Goal: Task Accomplishment & Management: Use online tool/utility

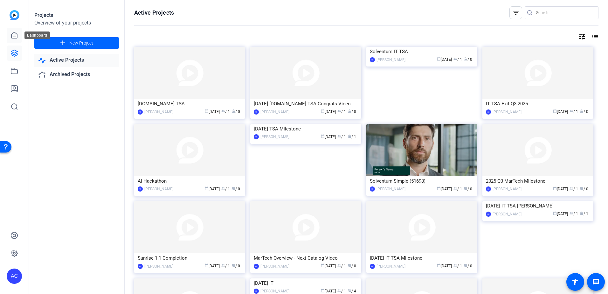
click at [13, 36] on icon at bounding box center [14, 35] width 8 height 8
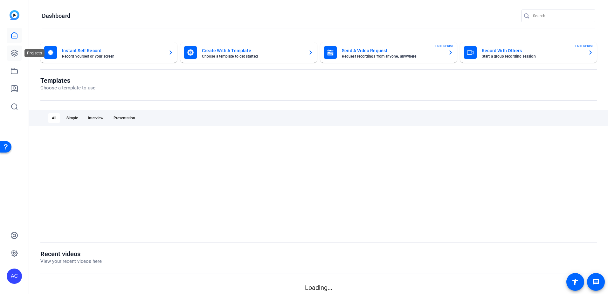
click at [12, 53] on icon at bounding box center [14, 53] width 8 height 8
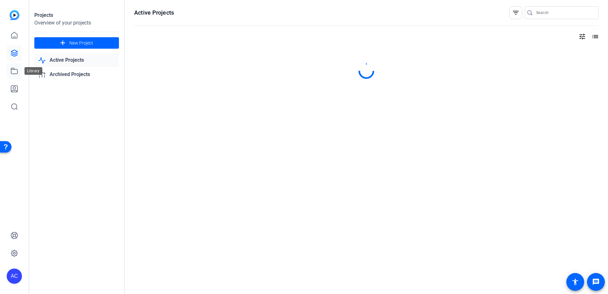
click at [13, 68] on icon at bounding box center [14, 71] width 6 height 6
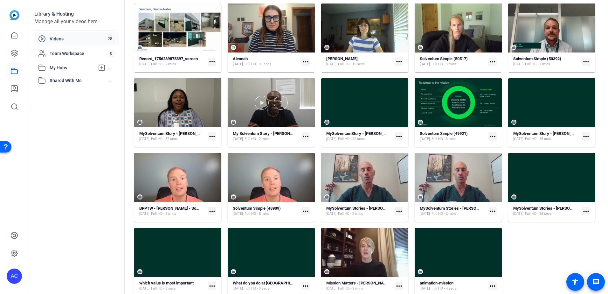
scroll to position [127, 0]
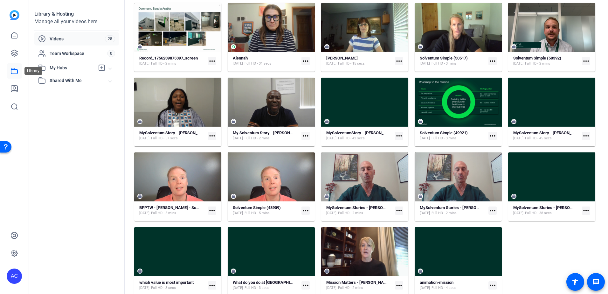
click at [17, 72] on icon at bounding box center [14, 71] width 6 height 6
click at [15, 72] on icon at bounding box center [14, 71] width 8 height 8
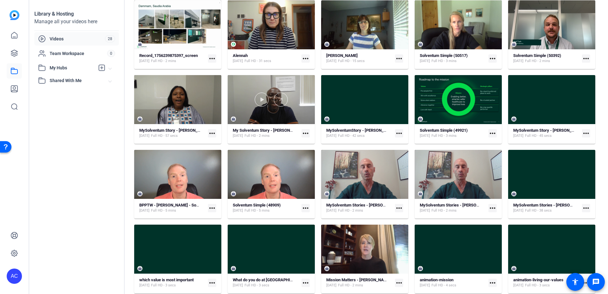
scroll to position [0, 0]
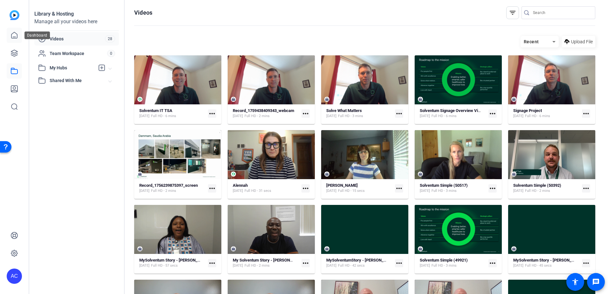
click at [11, 37] on icon at bounding box center [14, 35] width 6 height 6
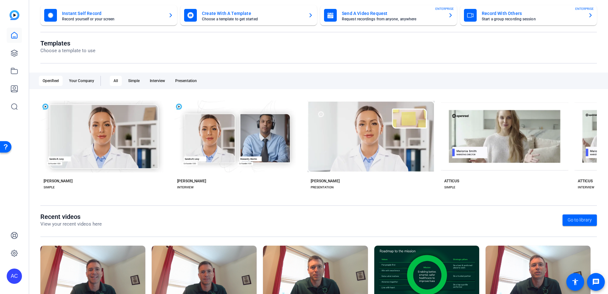
scroll to position [82, 0]
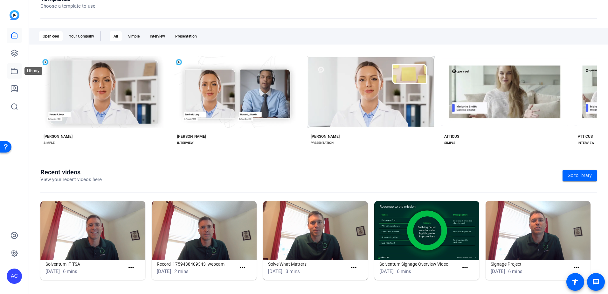
click at [13, 75] on link at bounding box center [14, 70] width 15 height 15
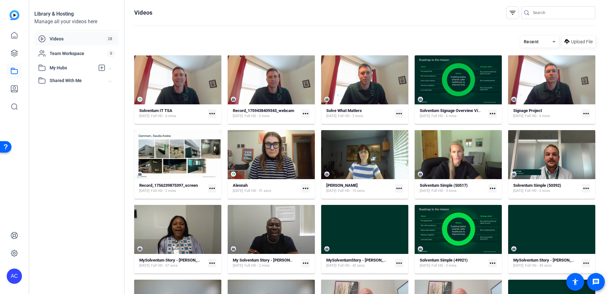
click at [61, 38] on span "Videos" at bounding box center [77, 39] width 55 height 6
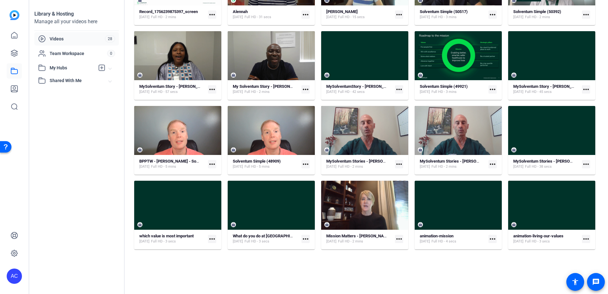
scroll to position [205, 0]
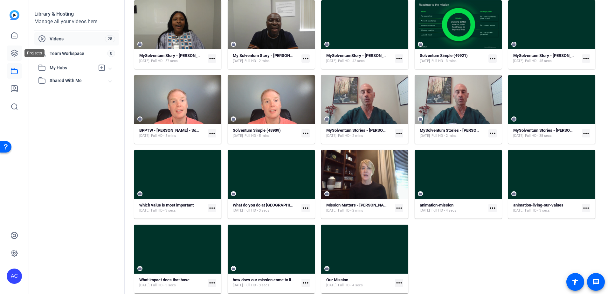
click at [13, 54] on icon at bounding box center [14, 53] width 6 height 6
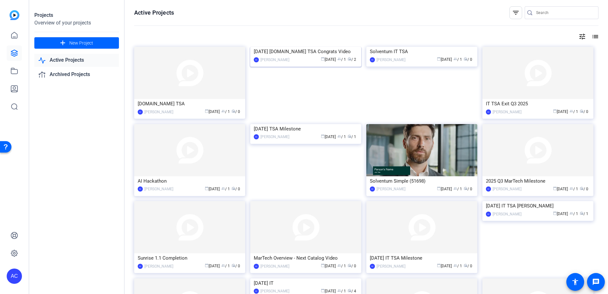
click at [297, 47] on img at bounding box center [305, 47] width 111 height 0
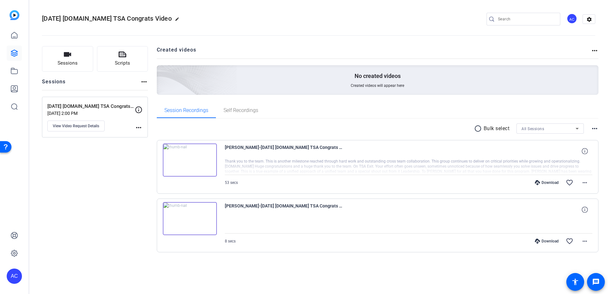
click at [197, 161] on img at bounding box center [190, 159] width 54 height 33
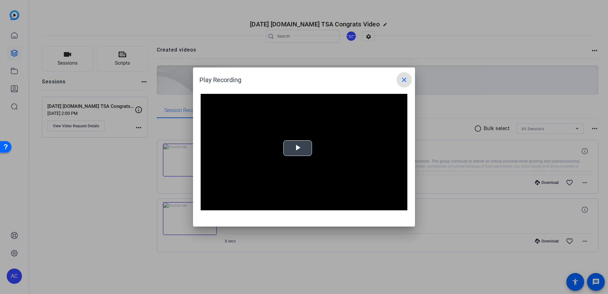
click at [298, 148] on span "Video Player" at bounding box center [298, 148] width 0 height 0
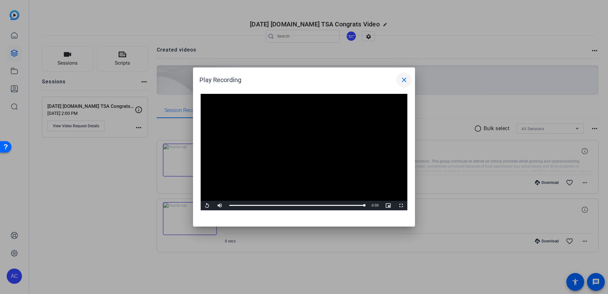
click at [404, 83] on mat-icon "close" at bounding box center [405, 80] width 8 height 8
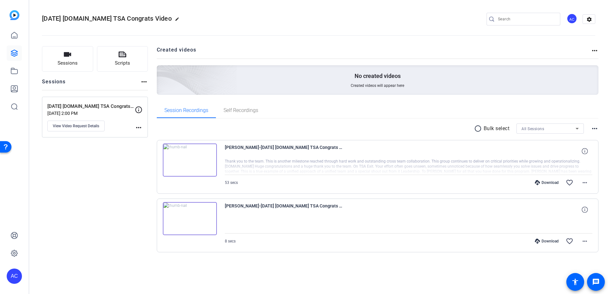
click at [207, 212] on img at bounding box center [190, 218] width 54 height 33
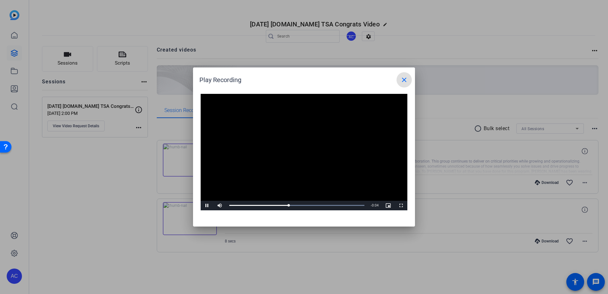
click at [406, 81] on mat-icon "close" at bounding box center [405, 80] width 8 height 8
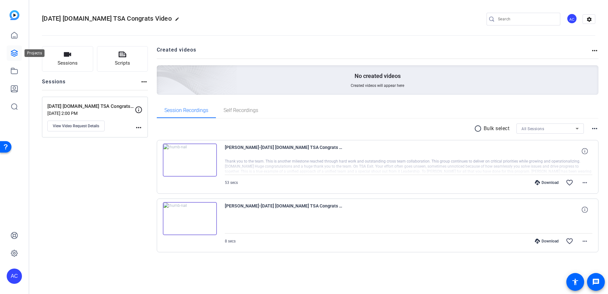
click at [16, 51] on icon at bounding box center [14, 53] width 6 height 6
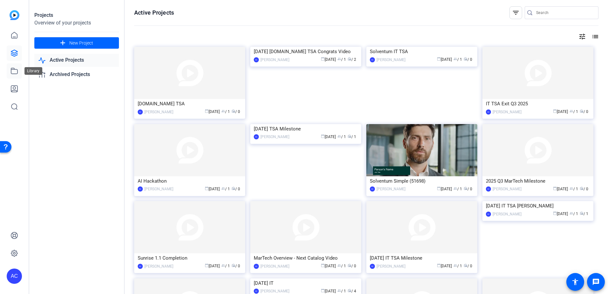
click at [12, 67] on icon at bounding box center [14, 71] width 8 height 8
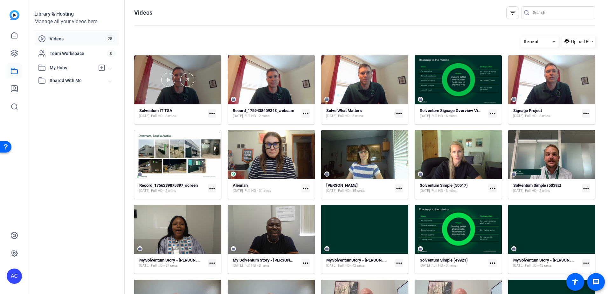
click at [189, 92] on div at bounding box center [177, 79] width 87 height 49
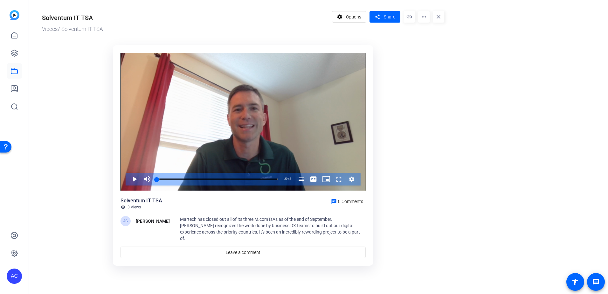
click at [420, 16] on mat-icon "more_horiz" at bounding box center [423, 16] width 11 height 11
click at [423, 36] on span "Edit in Creator" at bounding box center [436, 36] width 26 height 8
